Goal: Transaction & Acquisition: Purchase product/service

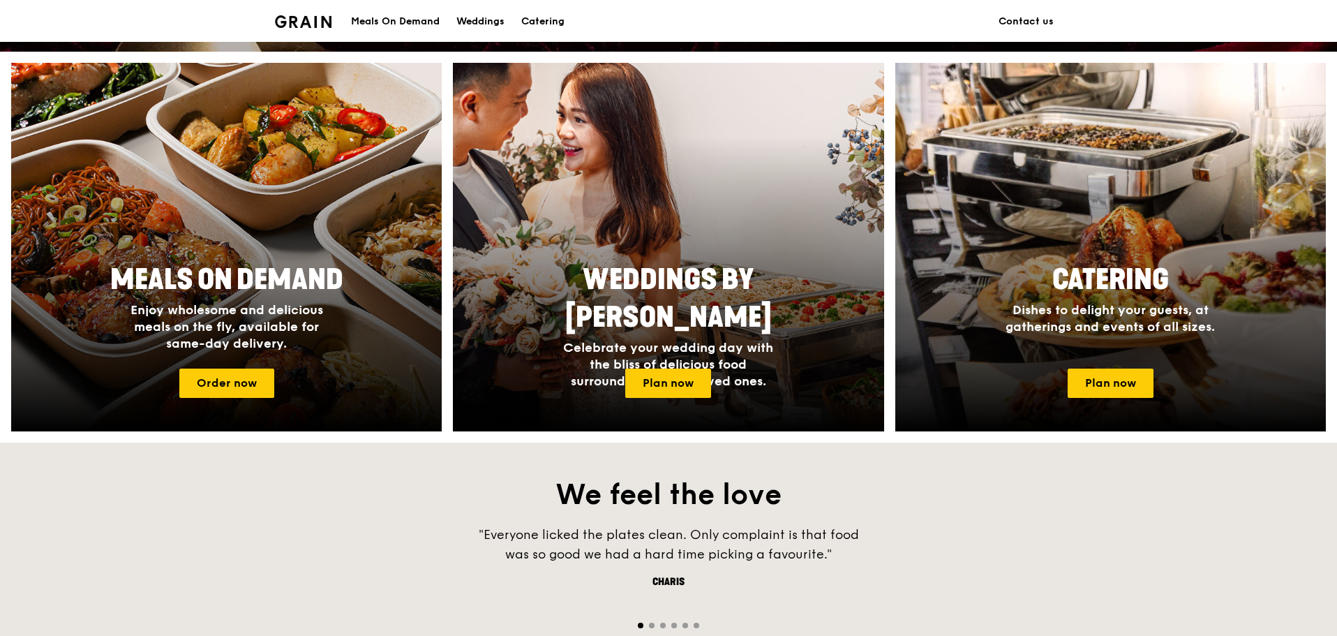
scroll to position [558, 0]
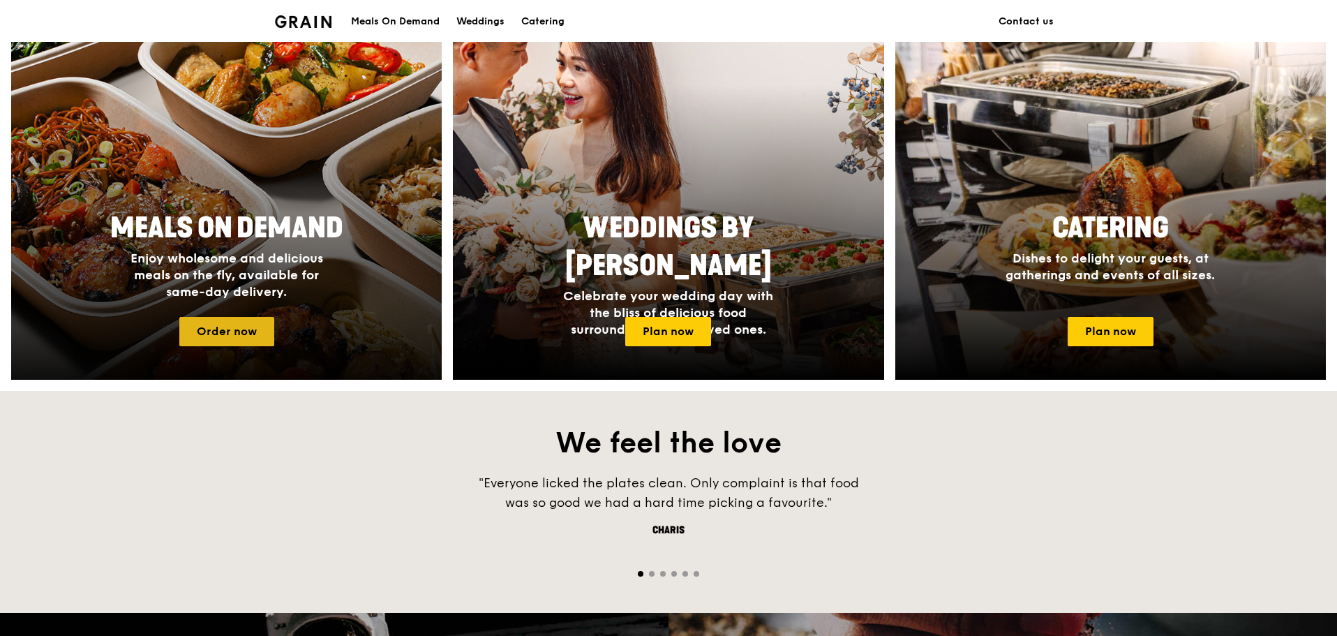
click at [250, 330] on link "Order now" at bounding box center [226, 331] width 95 height 29
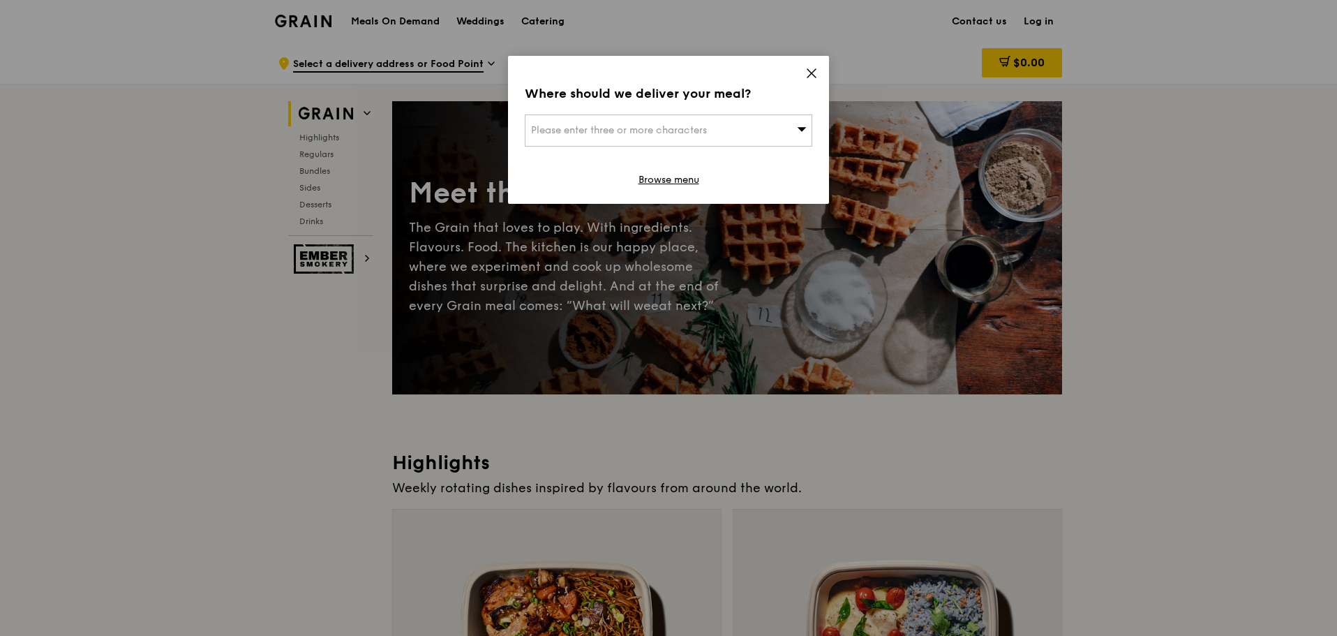
click at [704, 130] on span "Please enter three or more characters" at bounding box center [619, 130] width 176 height 12
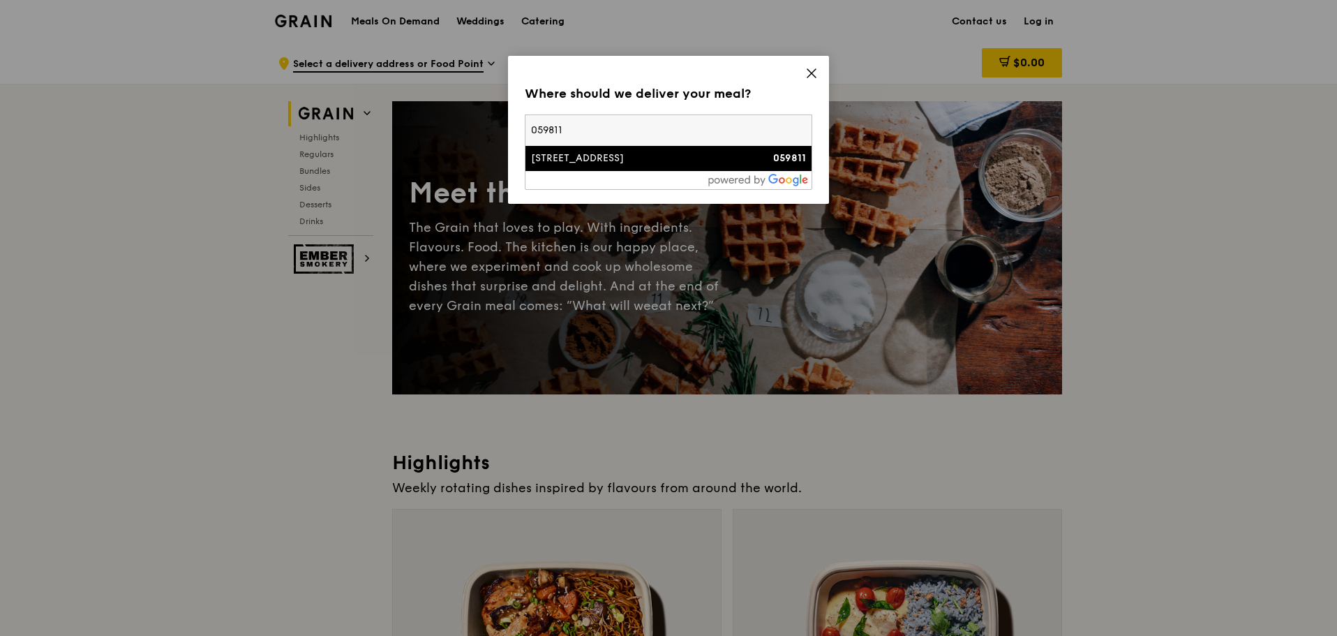
type input "059811"
click at [645, 161] on div "90 Eu Tong Sen Street" at bounding box center [634, 158] width 207 height 14
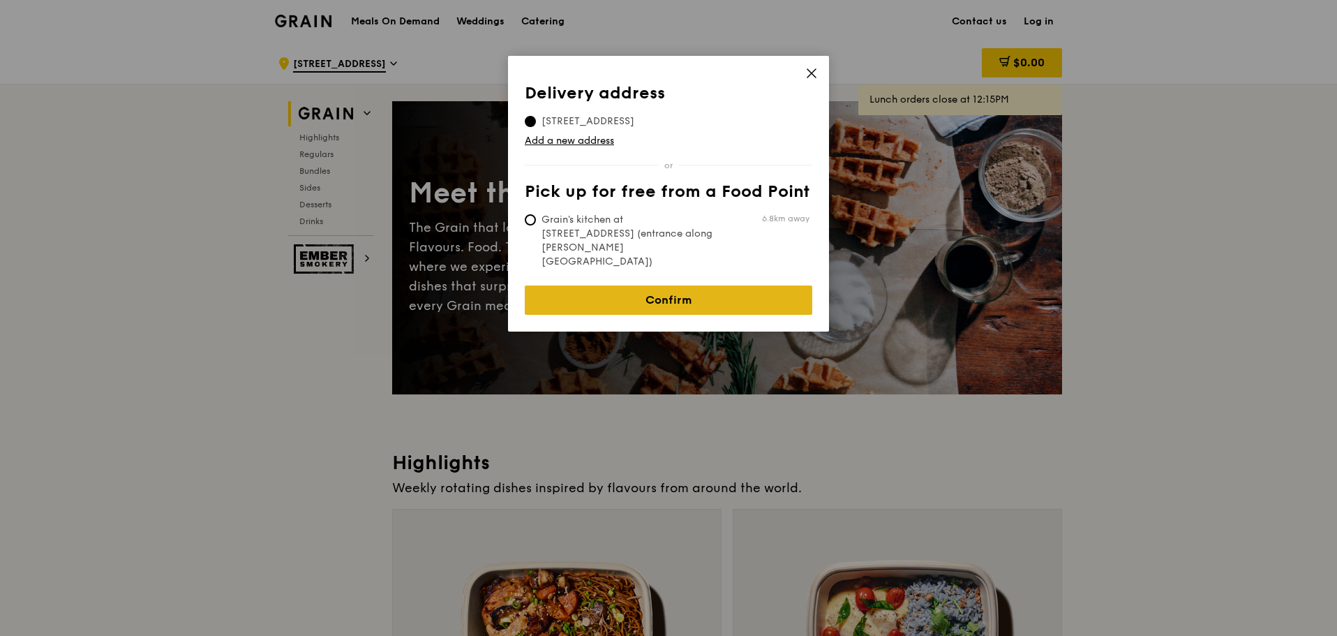
click at [662, 285] on link "Confirm" at bounding box center [669, 299] width 288 height 29
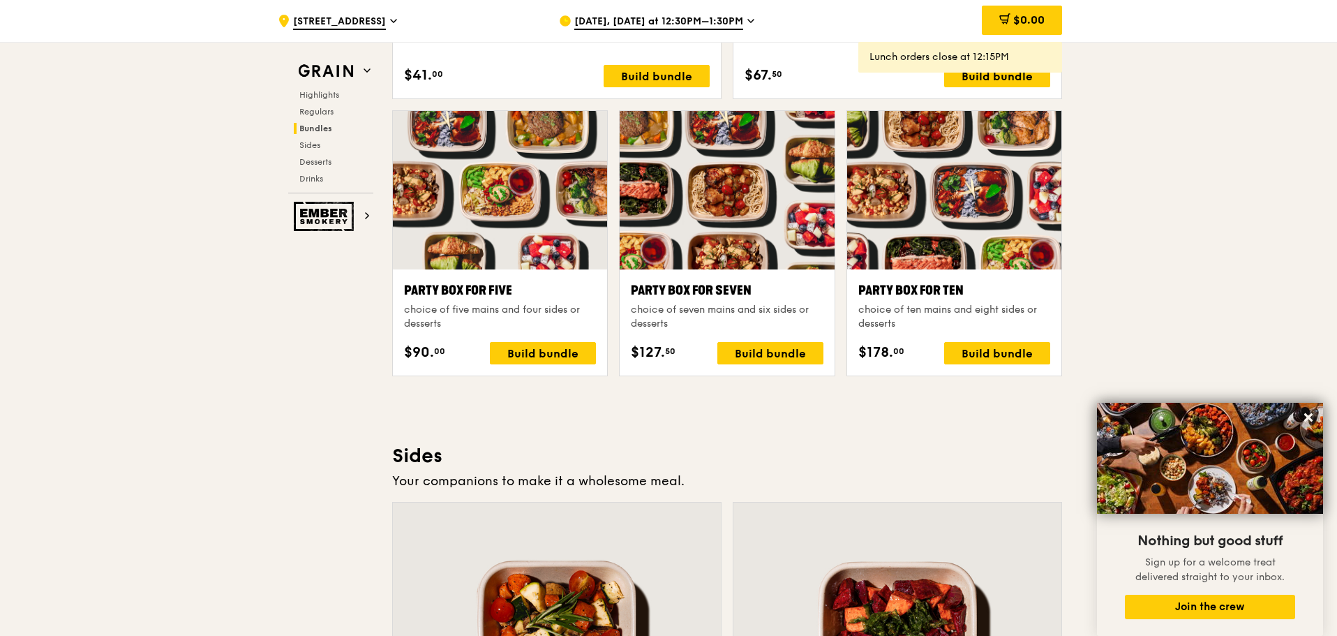
scroll to position [2498, 0]
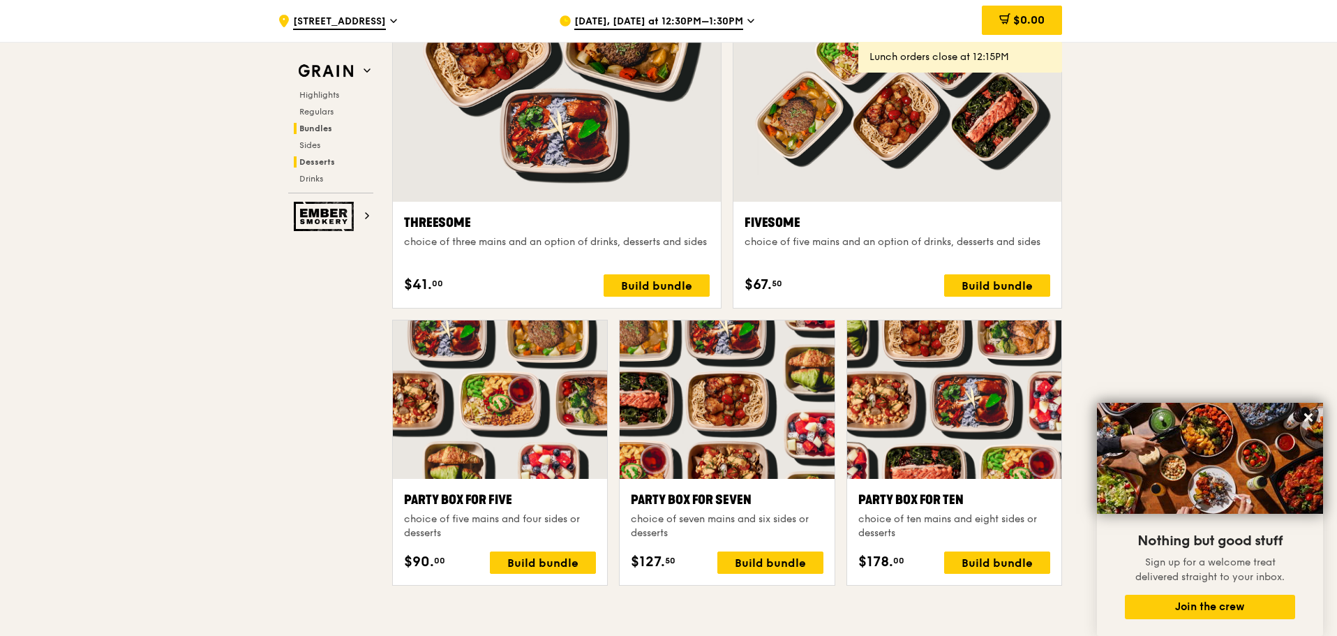
click at [324, 160] on span "Desserts" at bounding box center [317, 162] width 36 height 10
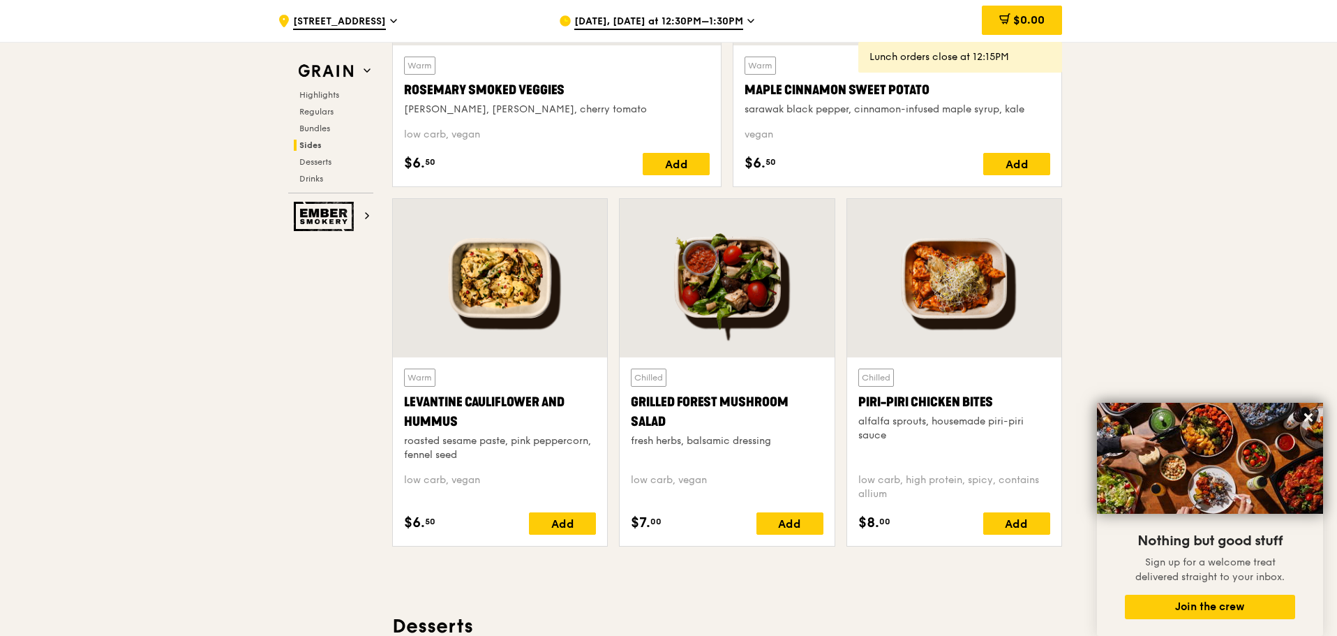
scroll to position [3267, 0]
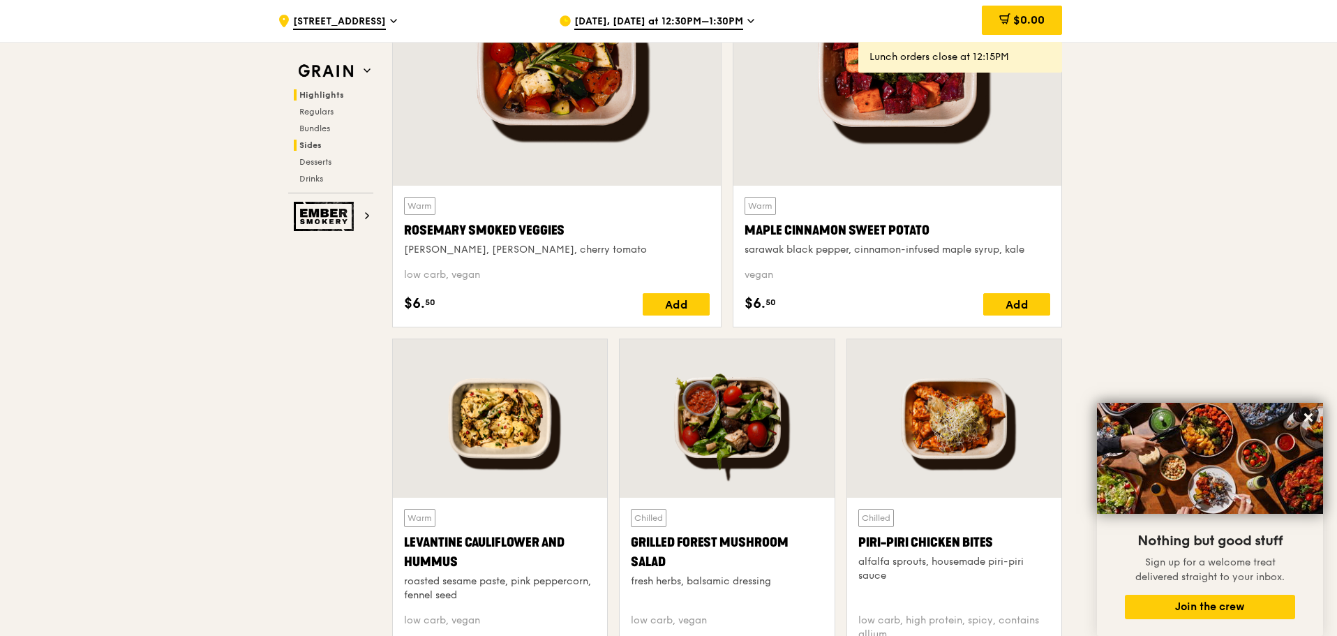
click at [329, 98] on span "Highlights" at bounding box center [321, 95] width 45 height 10
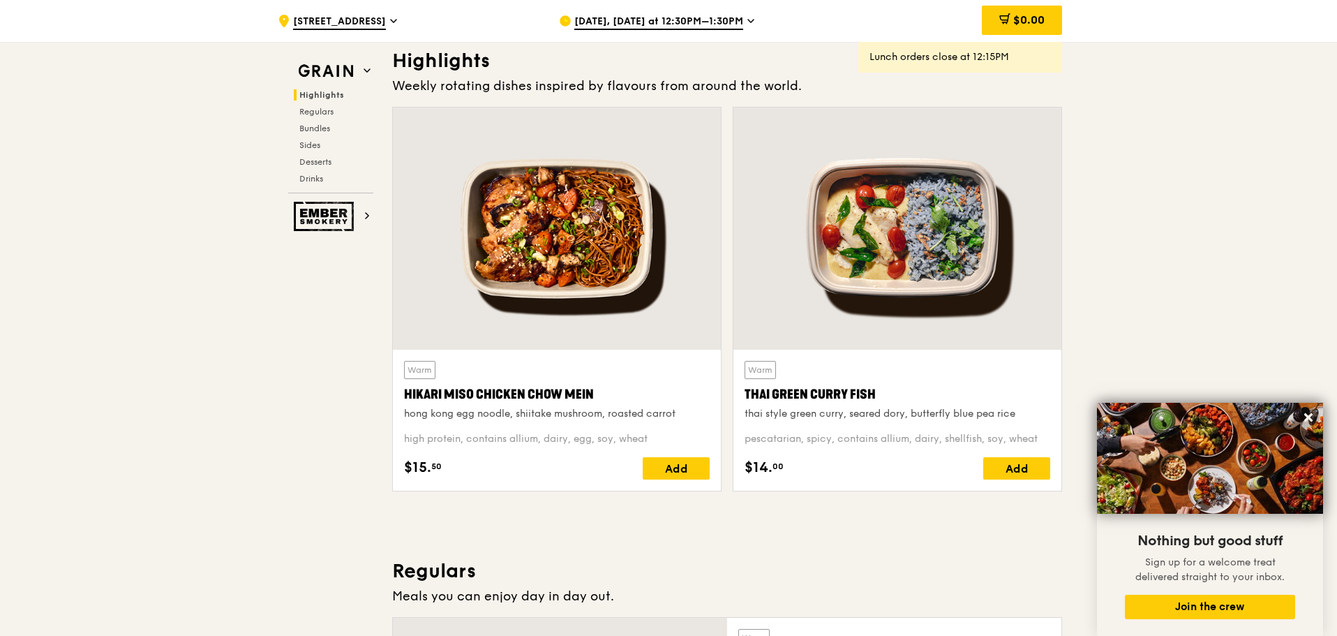
scroll to position [394, 0]
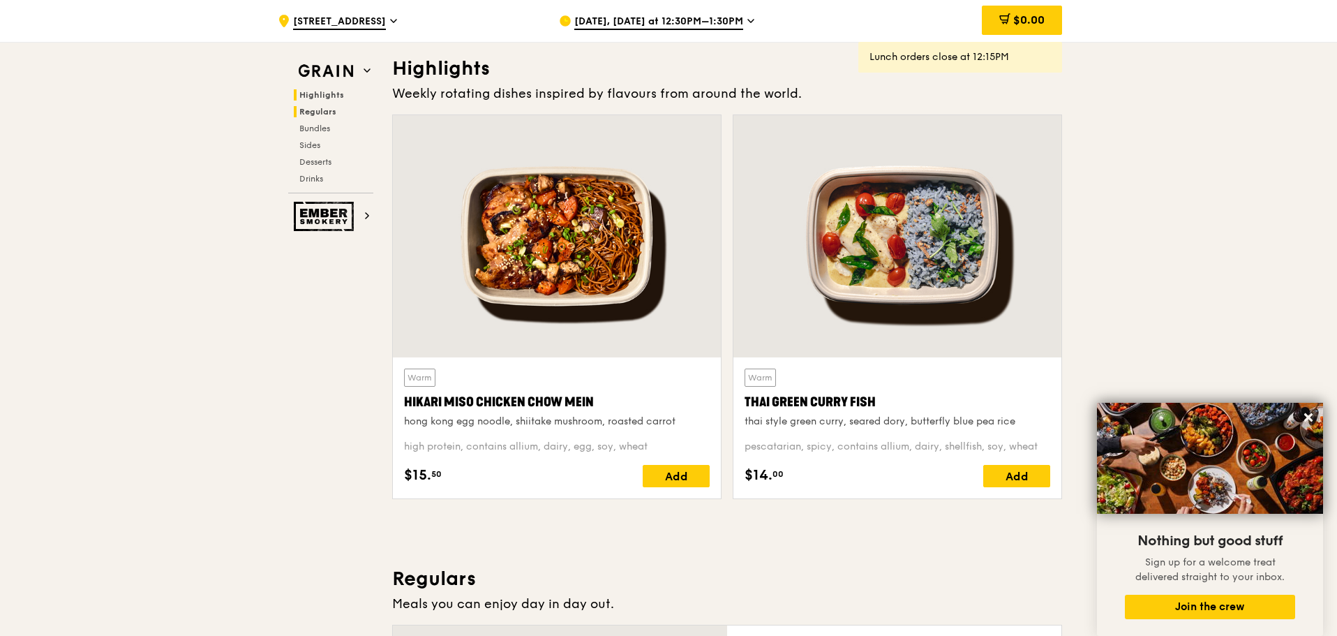
click at [315, 111] on span "Regulars" at bounding box center [317, 112] width 37 height 10
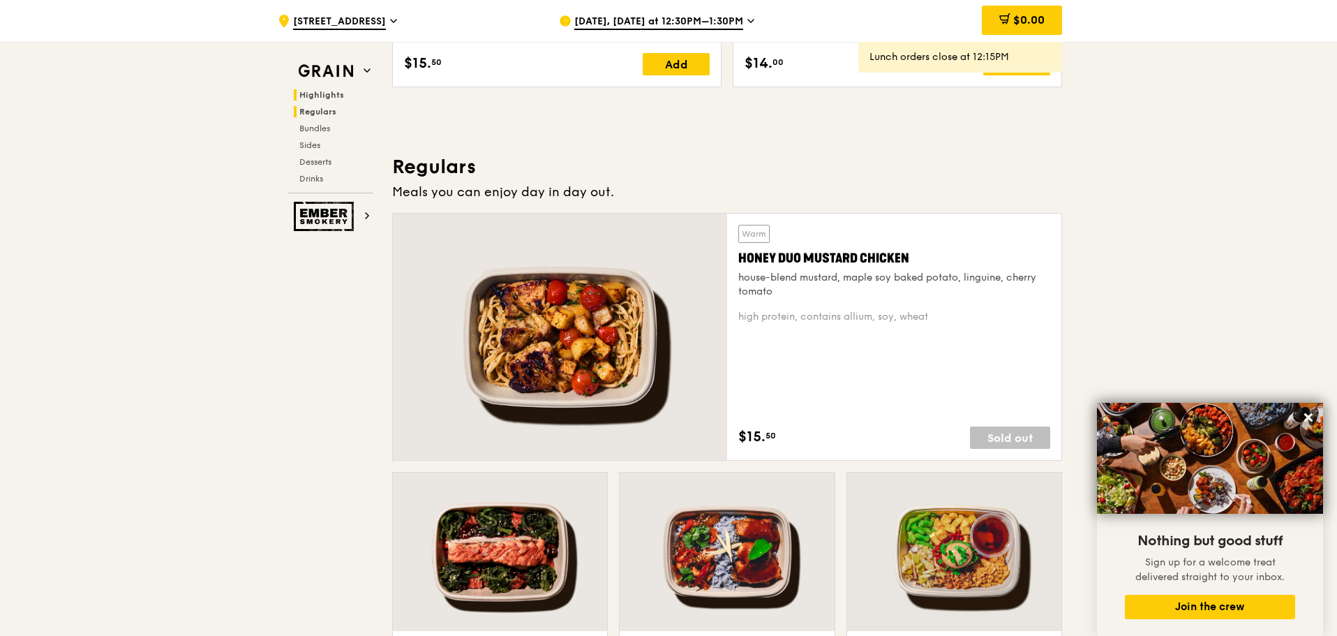
scroll to position [904, 0]
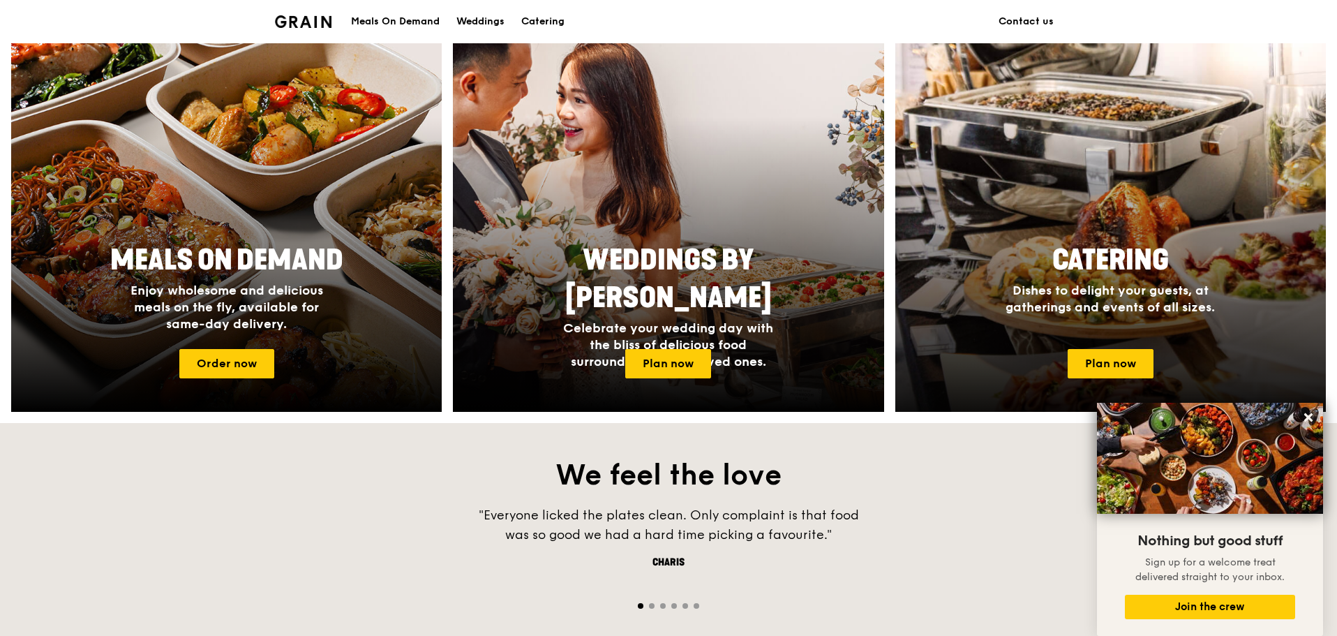
scroll to position [419, 0]
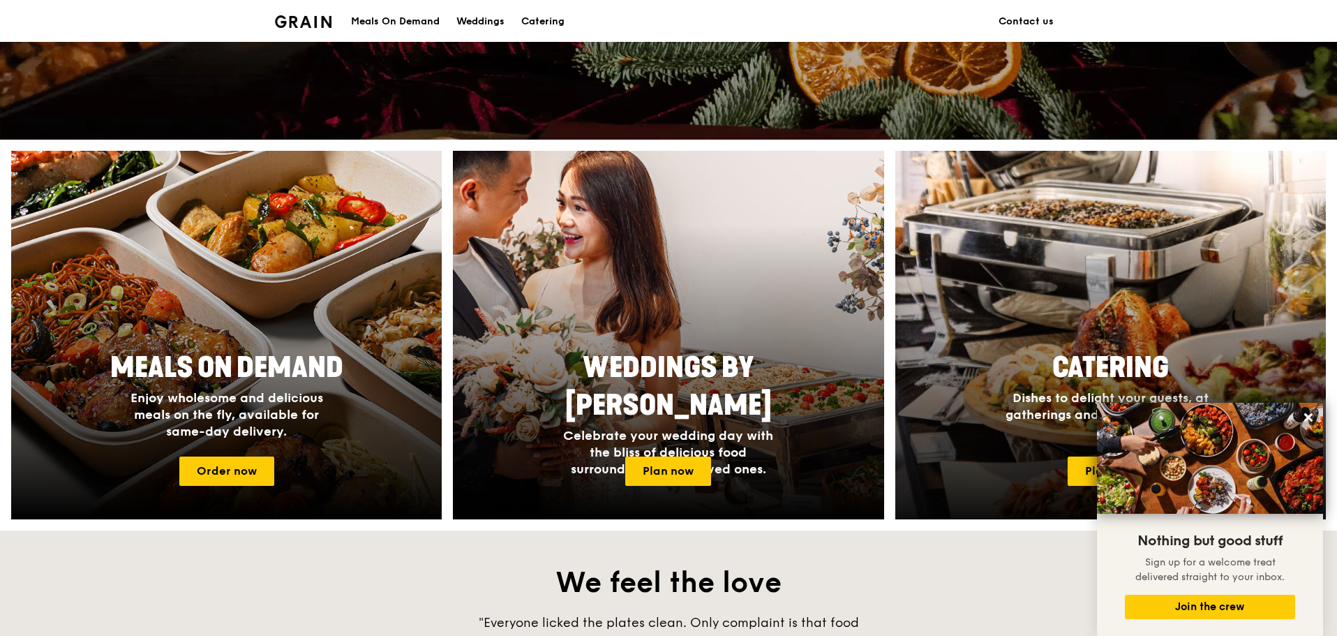
click at [1139, 299] on div at bounding box center [1111, 335] width 474 height 405
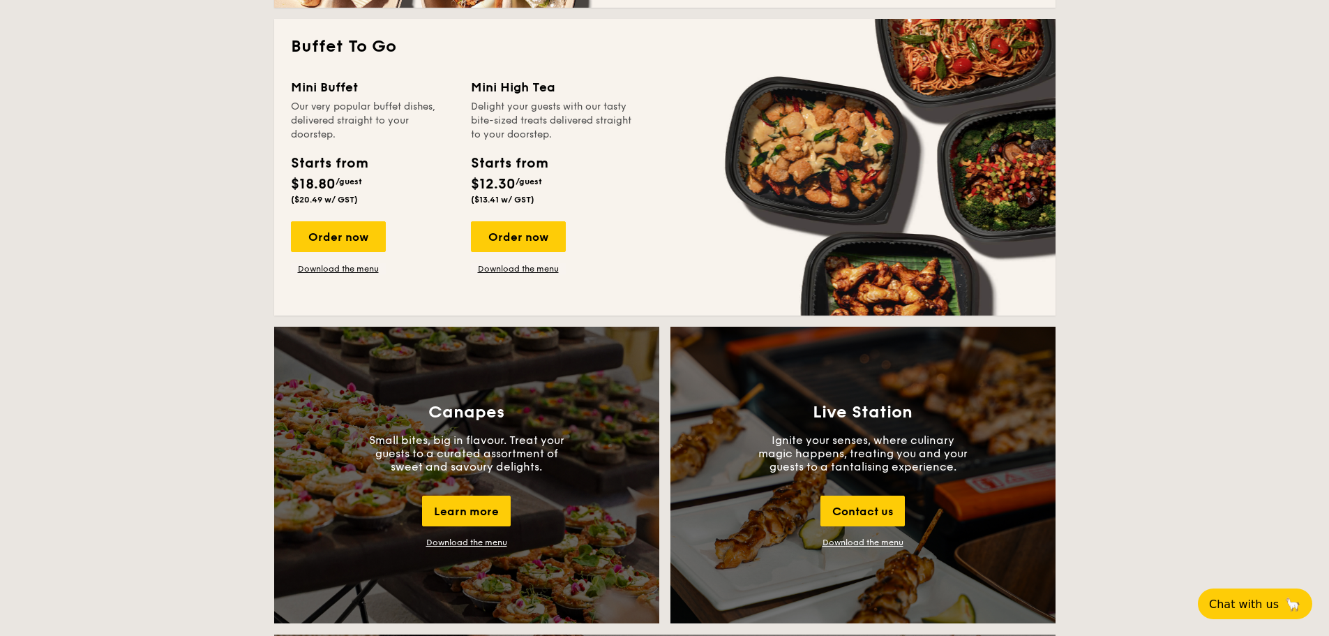
scroll to position [1256, 0]
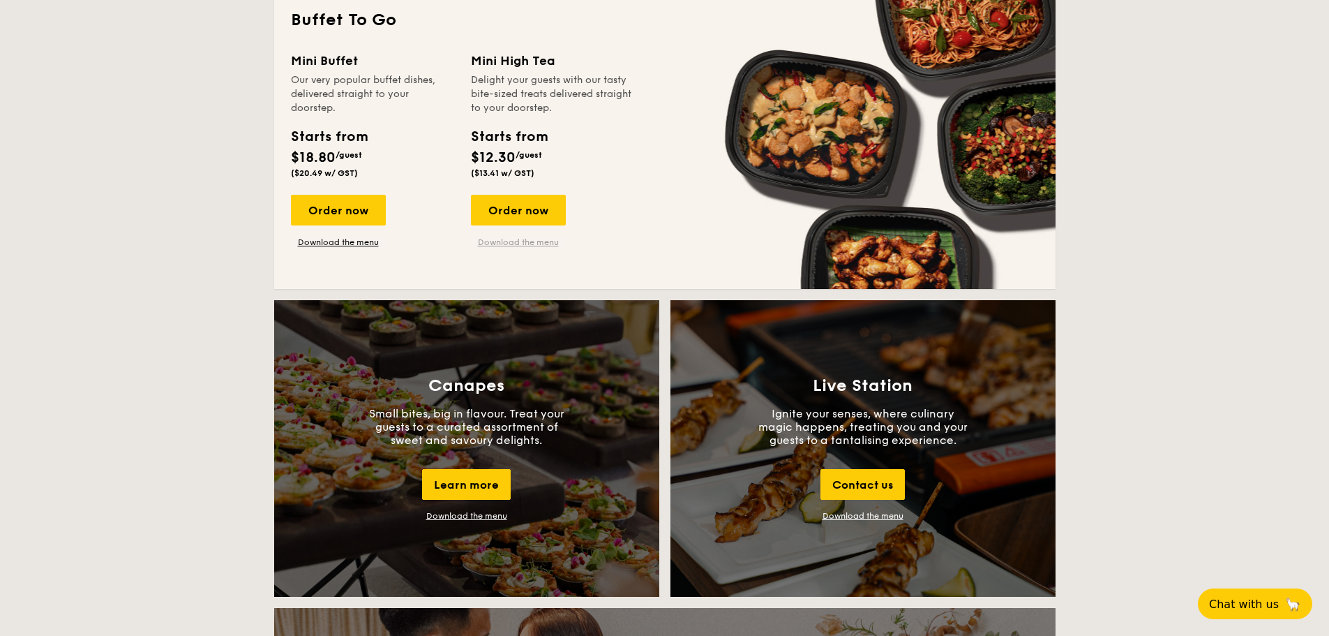
click at [530, 244] on link "Download the menu" at bounding box center [518, 242] width 95 height 11
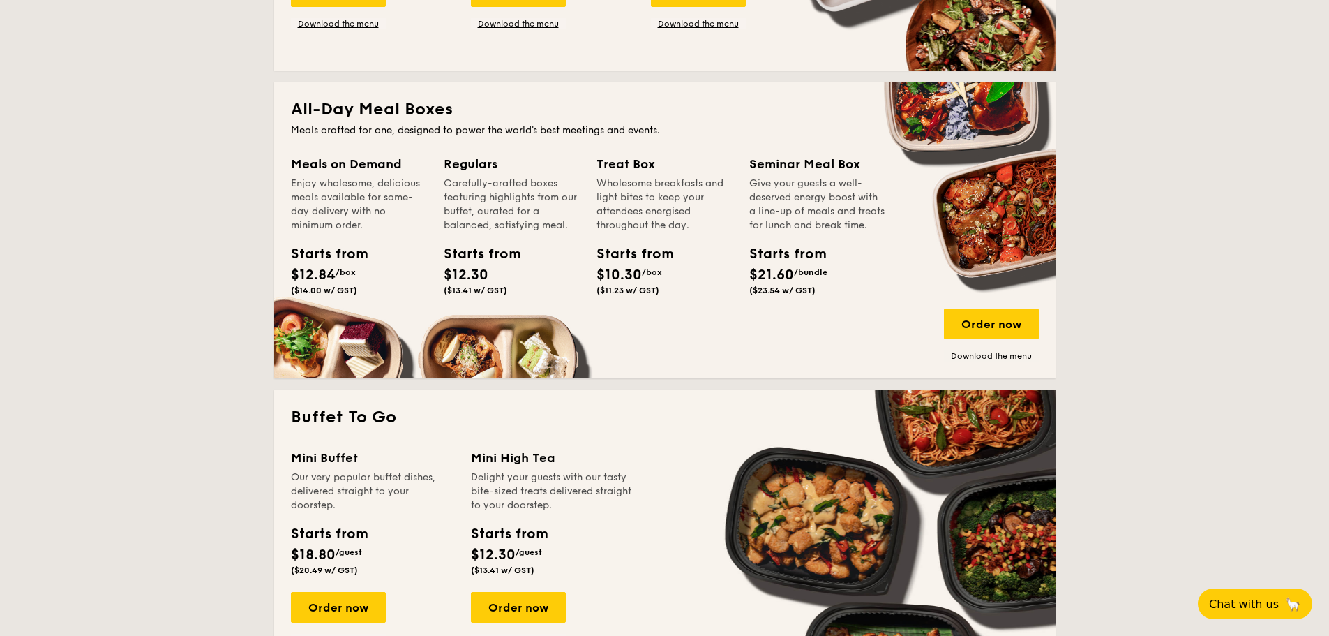
scroll to position [768, 0]
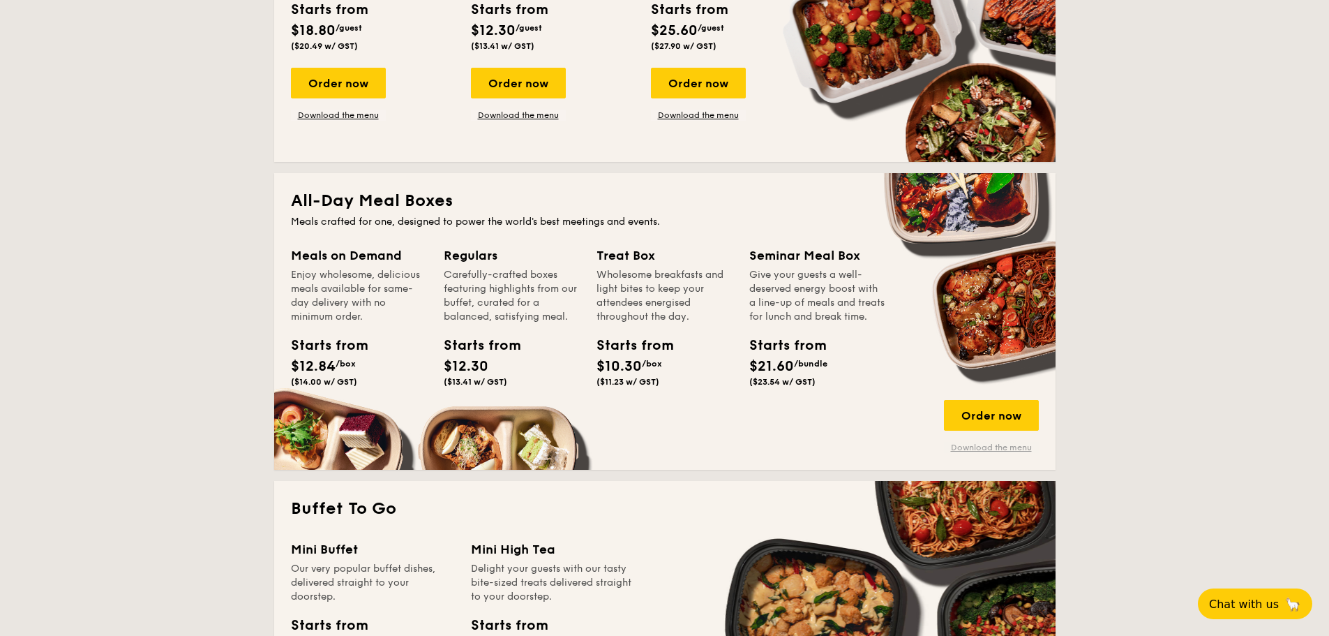
click at [1015, 450] on link "Download the menu" at bounding box center [991, 447] width 95 height 11
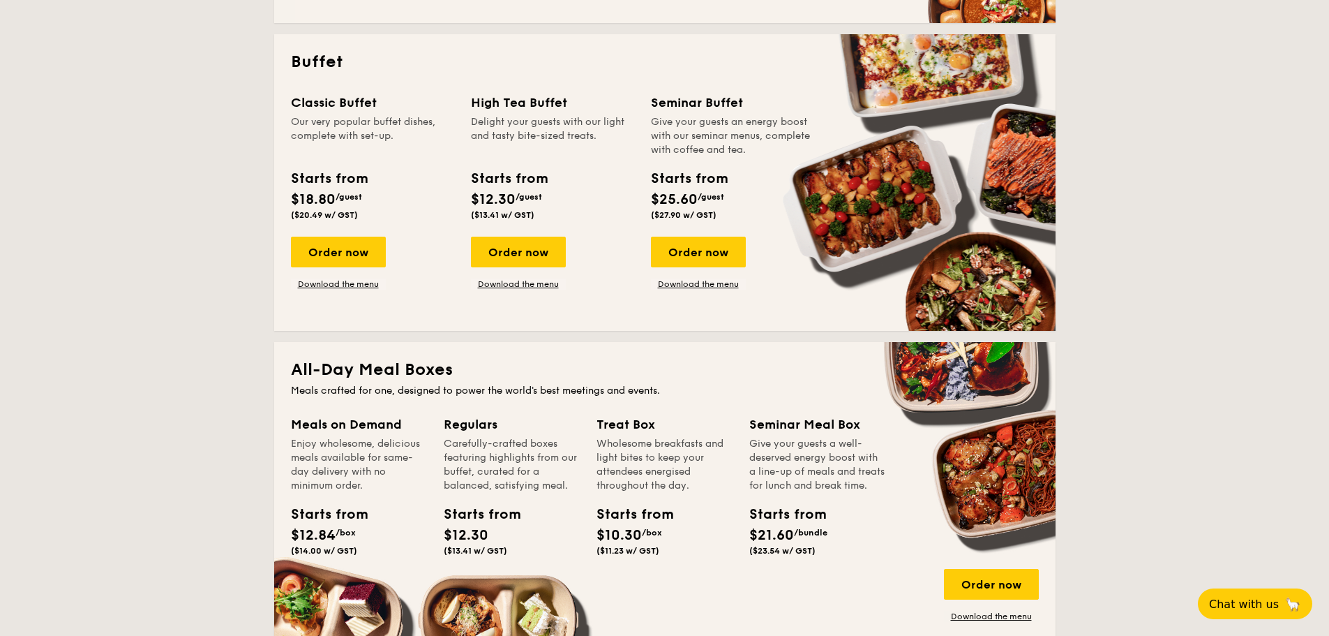
scroll to position [558, 0]
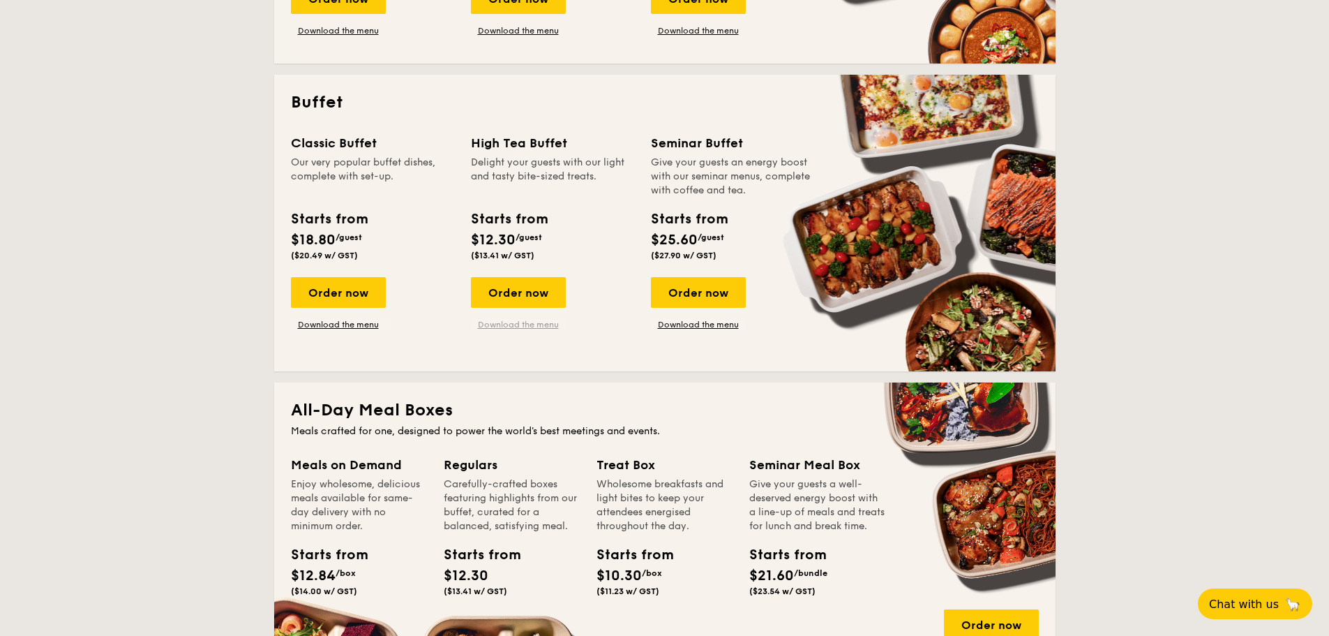
click at [521, 327] on link "Download the menu" at bounding box center [518, 324] width 95 height 11
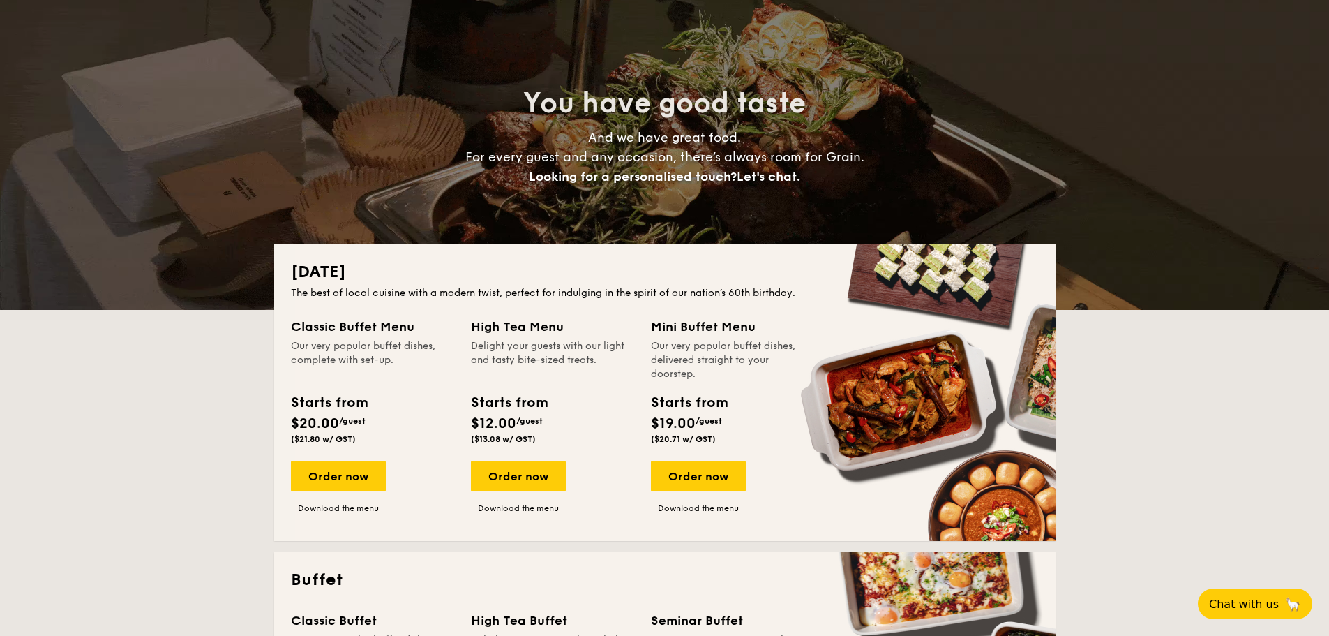
scroll to position [209, 0]
